Goal: Information Seeking & Learning: Learn about a topic

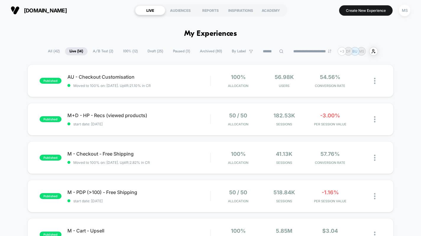
click at [100, 52] on span "A/B Test ( 2 )" at bounding box center [102, 51] width 29 height 8
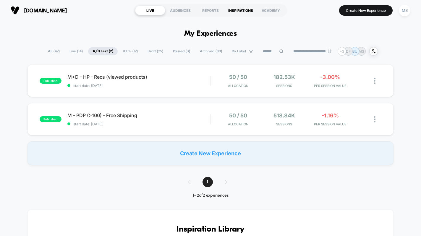
click at [234, 11] on div "INSPIRATIONS" at bounding box center [241, 10] width 30 height 9
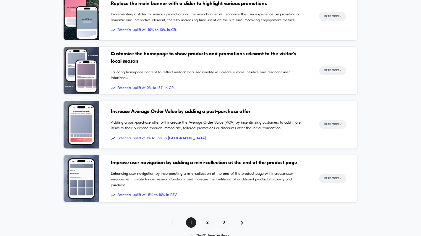
scroll to position [550, 0]
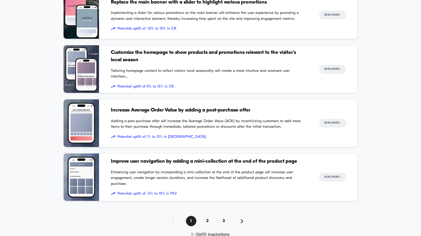
click at [237, 59] on span "Customize the homepage to show products and promotions relevant to the visitor'…" at bounding box center [209, 56] width 197 height 15
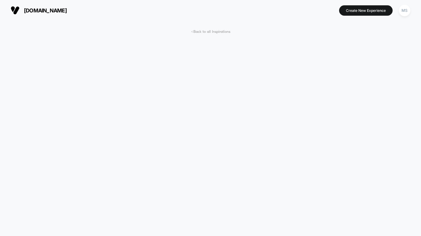
click at [205, 32] on span "< Back to all Inspirations" at bounding box center [210, 32] width 39 height 4
